Goal: Communication & Community: Answer question/provide support

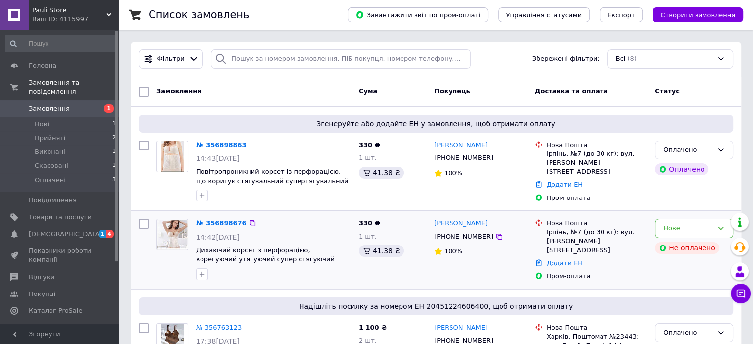
drag, startPoint x: 563, startPoint y: 209, endPoint x: 380, endPoint y: 261, distance: 189.6
click at [380, 261] on div "330 ₴ 1 шт. 41.38 ₴" at bounding box center [392, 250] width 75 height 70
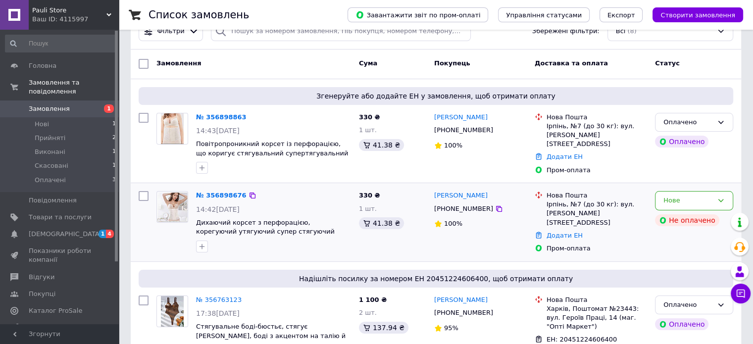
scroll to position [50, 0]
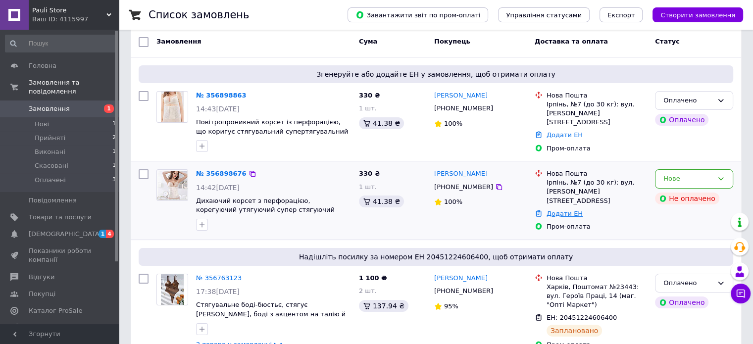
click at [568, 210] on link "Додати ЕН" at bounding box center [565, 213] width 36 height 7
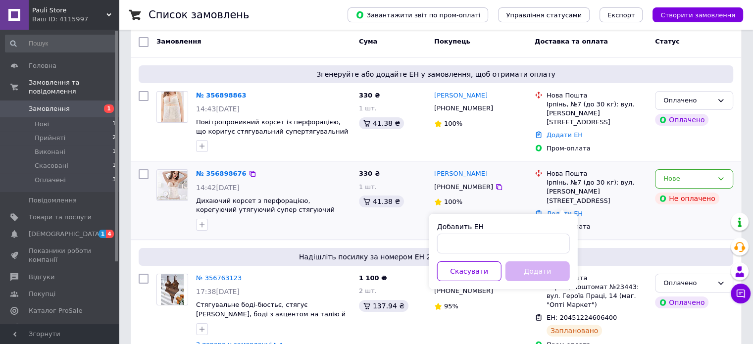
click at [618, 222] on div "Пром-оплата" at bounding box center [597, 226] width 101 height 9
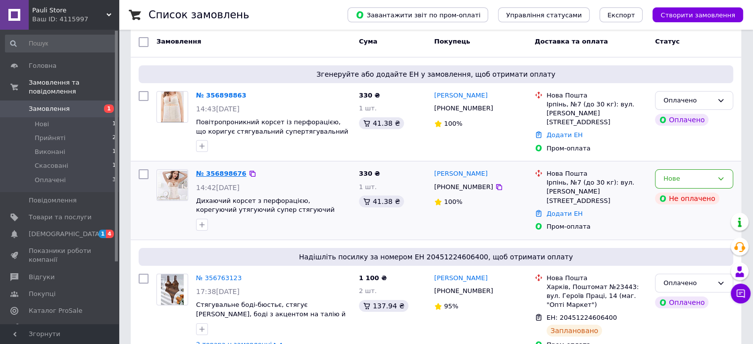
click at [220, 174] on link "№ 356898676" at bounding box center [221, 173] width 51 height 7
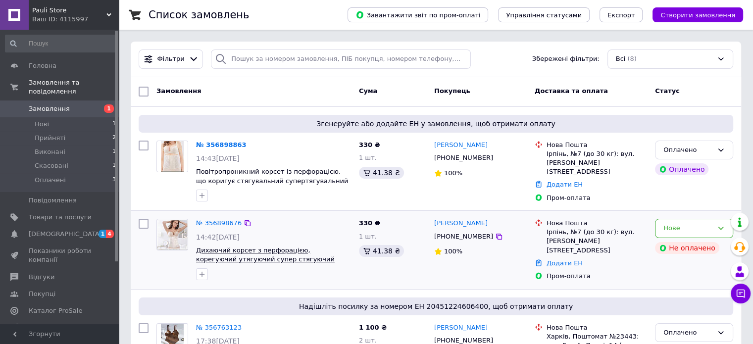
click at [248, 256] on span "Дихаючий корсет з перфорацією, корегуючий утягуючий супер стягуючий корсет." at bounding box center [265, 260] width 139 height 26
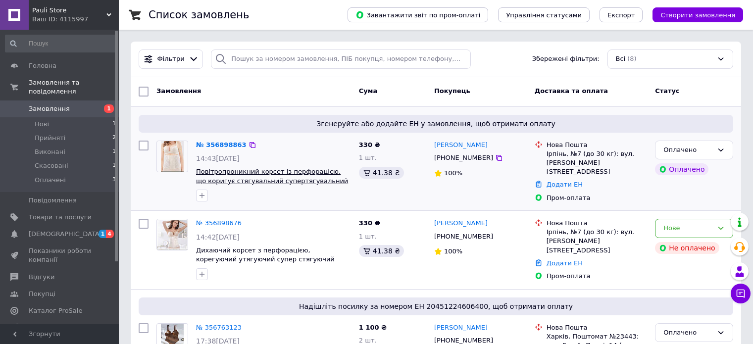
scroll to position [50, 0]
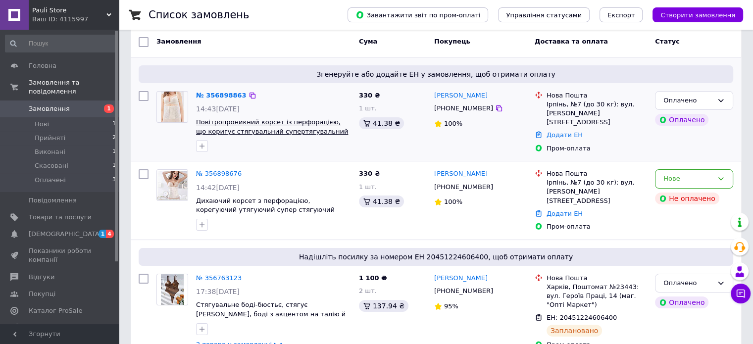
click at [234, 123] on span "Повітропроникний корсет із перфорацією, що коригує стягувальний супертягувальни…" at bounding box center [272, 131] width 152 height 26
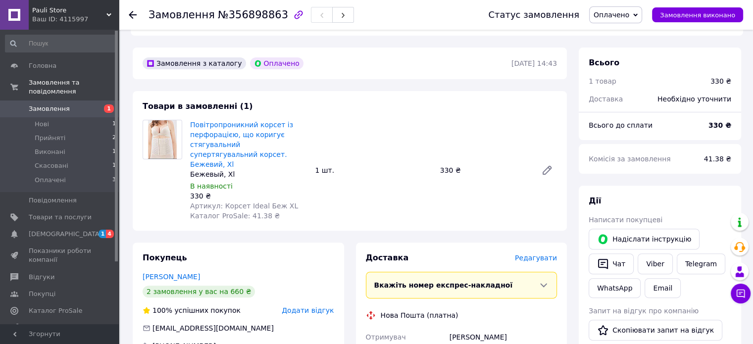
scroll to position [297, 0]
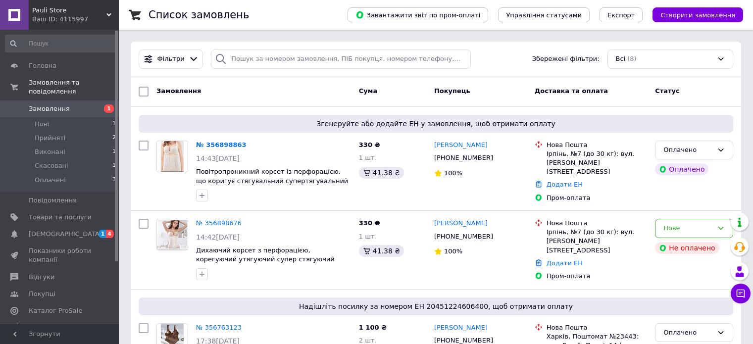
scroll to position [50, 0]
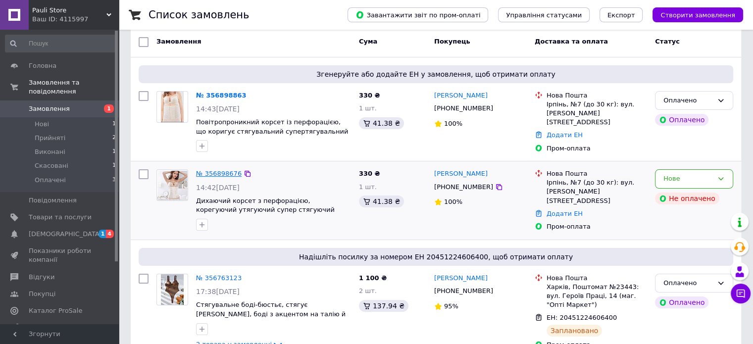
click at [226, 174] on link "№ 356898676" at bounding box center [219, 173] width 46 height 7
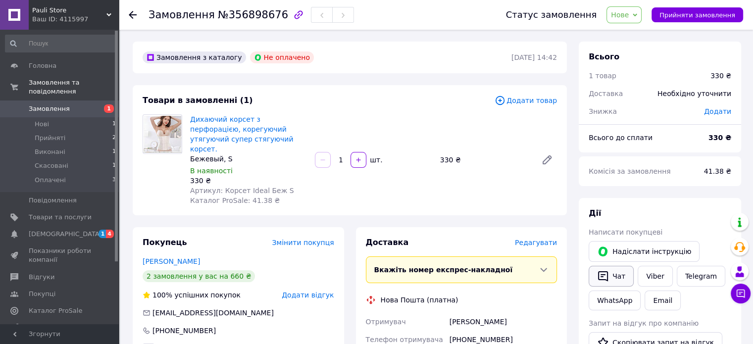
click at [615, 276] on button "Чат" at bounding box center [611, 276] width 45 height 21
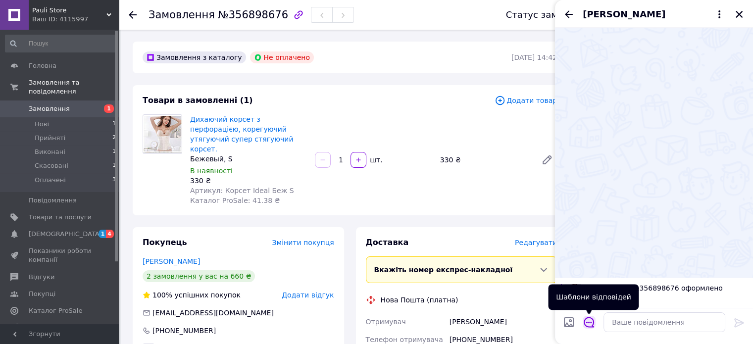
click at [590, 322] on icon "Відкрити шаблони відповідей" at bounding box center [589, 322] width 11 height 11
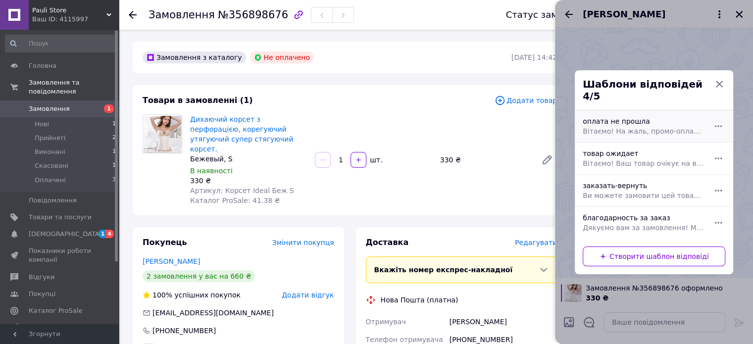
click at [682, 126] on span "Вітаємо! На жаль, промо-оплата не надійшла. Перевірте, будь ласка, і спробуйте …" at bounding box center [643, 131] width 121 height 10
type textarea "Вітаємо! На жаль, промо-оплата не надійшла. Перевірте, будь ласка, і спробуйте …"
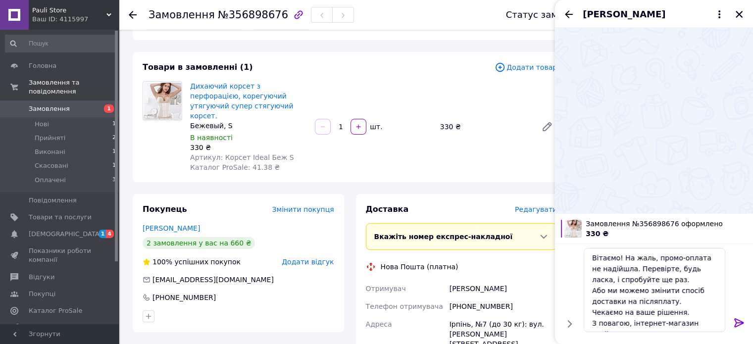
scroll to position [99, 0]
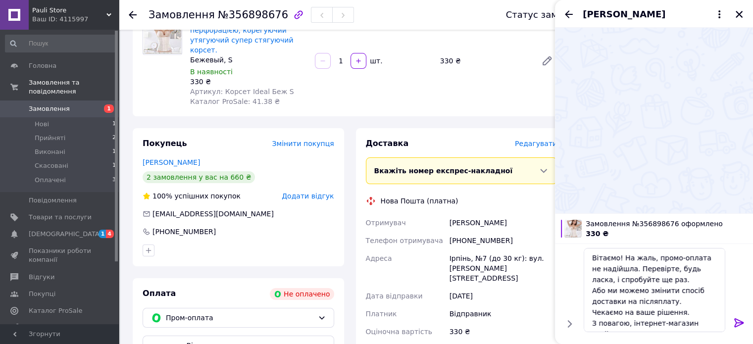
click at [738, 318] on icon at bounding box center [740, 323] width 12 height 12
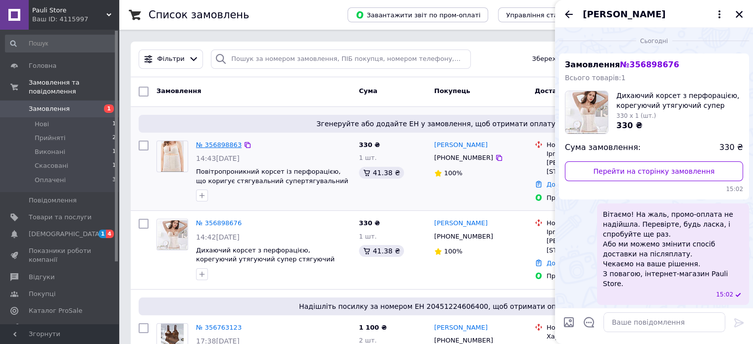
click at [229, 144] on link "№ 356898863" at bounding box center [219, 144] width 46 height 7
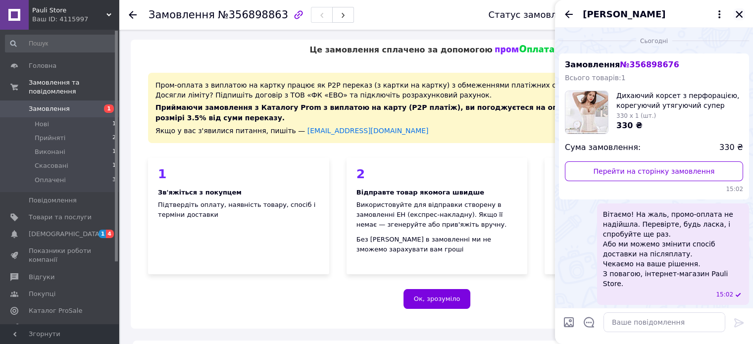
click at [739, 12] on icon "Закрити" at bounding box center [739, 14] width 9 height 9
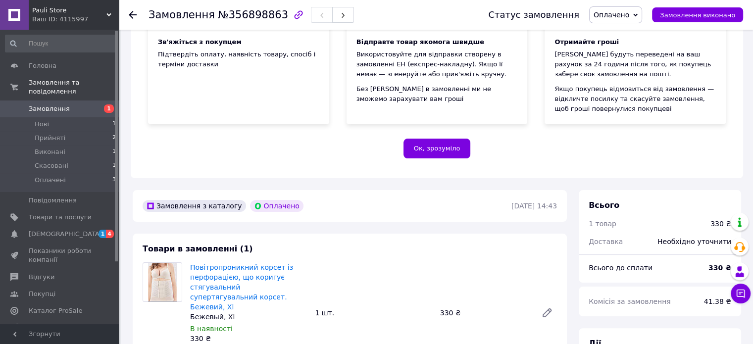
scroll to position [198, 0]
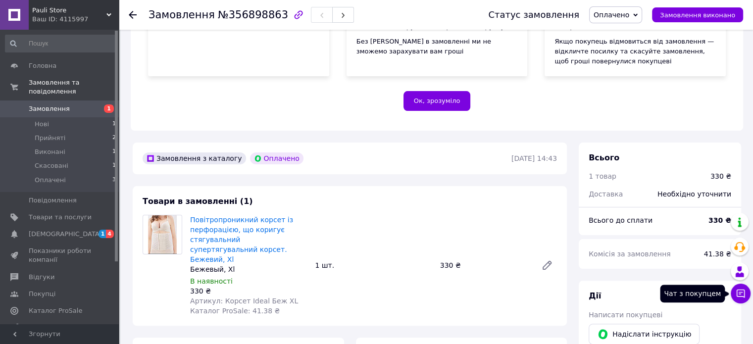
click at [739, 291] on icon at bounding box center [741, 294] width 10 height 10
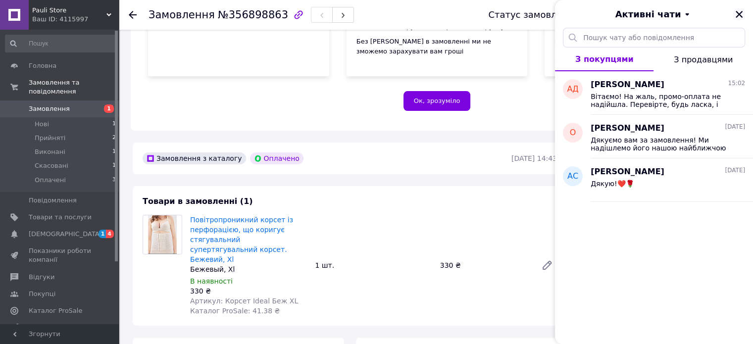
click at [736, 12] on icon "Закрити" at bounding box center [739, 14] width 9 height 9
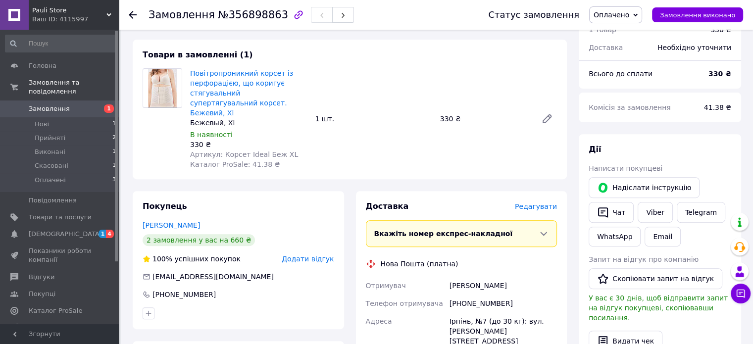
scroll to position [347, 0]
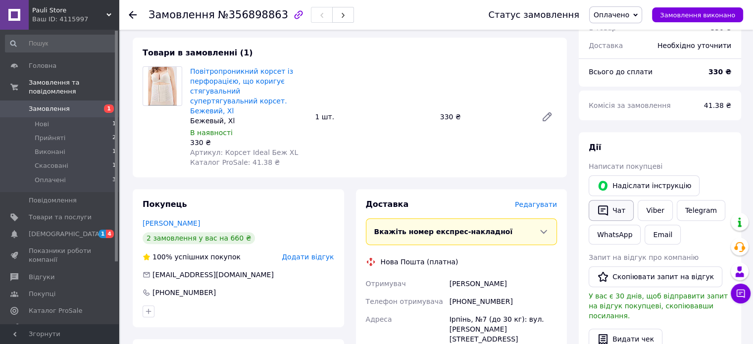
click at [615, 212] on button "Чат" at bounding box center [611, 210] width 45 height 21
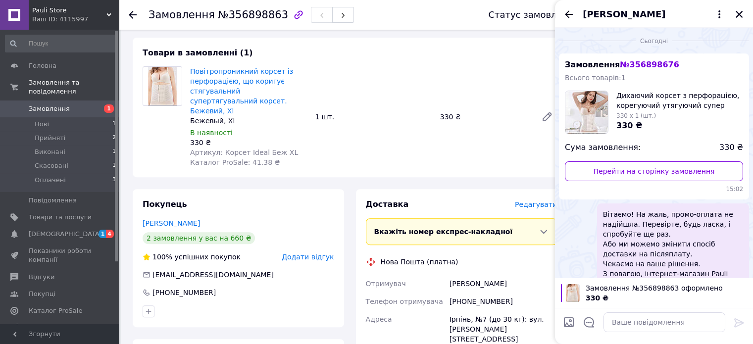
scroll to position [21, 0]
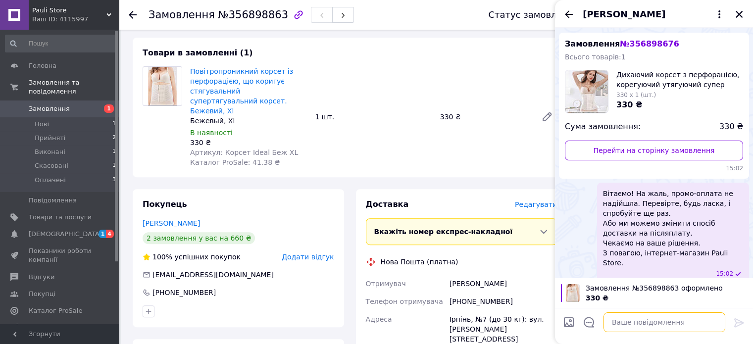
click at [666, 324] on textarea at bounding box center [665, 323] width 122 height 20
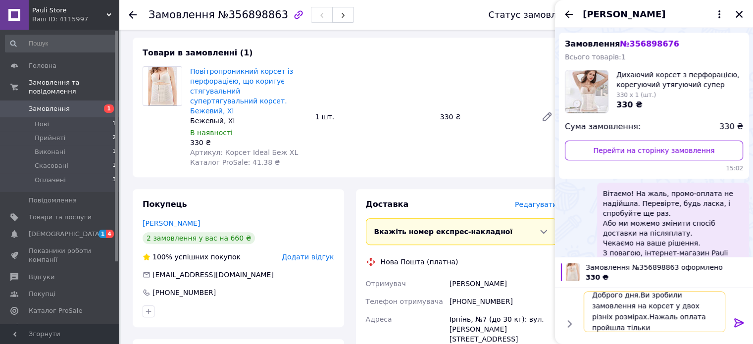
scroll to position [0, 0]
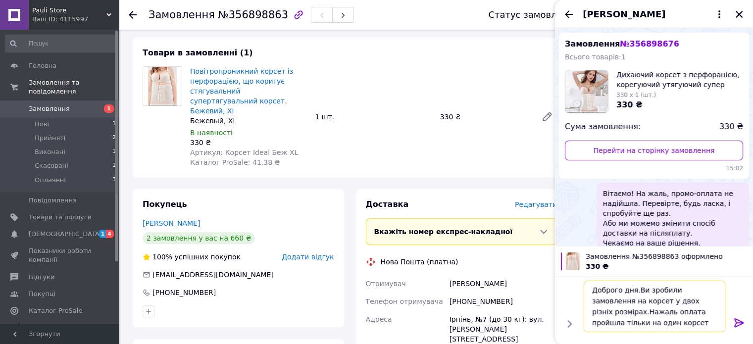
type textarea "Доброго дня.Ви зробили замовлення на корсет у двох різніх розмірах.Нажаль оплат…"
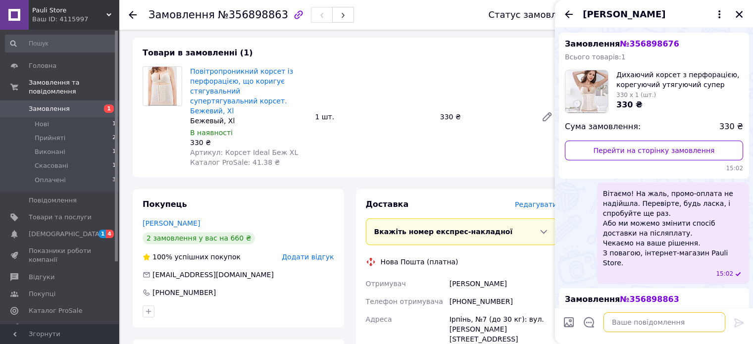
scroll to position [0, 0]
